Goal: Transaction & Acquisition: Subscribe to service/newsletter

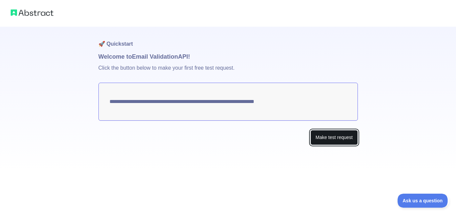
click at [332, 134] on button "Make test request" at bounding box center [334, 137] width 47 height 15
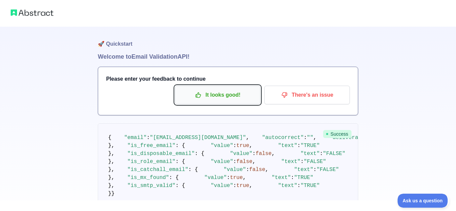
click at [227, 99] on p "It looks good!" at bounding box center [217, 95] width 75 height 11
